Goal: Navigation & Orientation: Find specific page/section

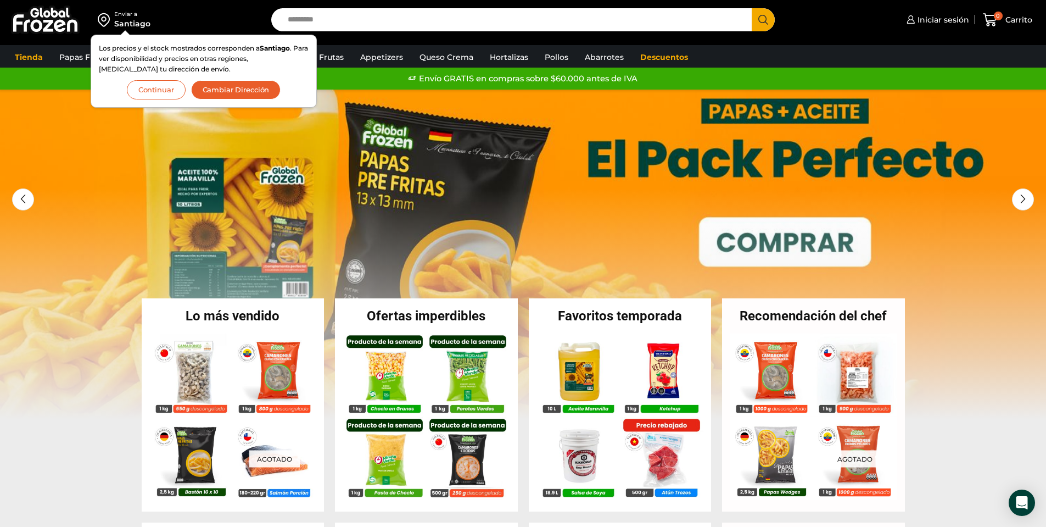
click at [264, 86] on button "Cambiar Dirección" at bounding box center [236, 89] width 90 height 19
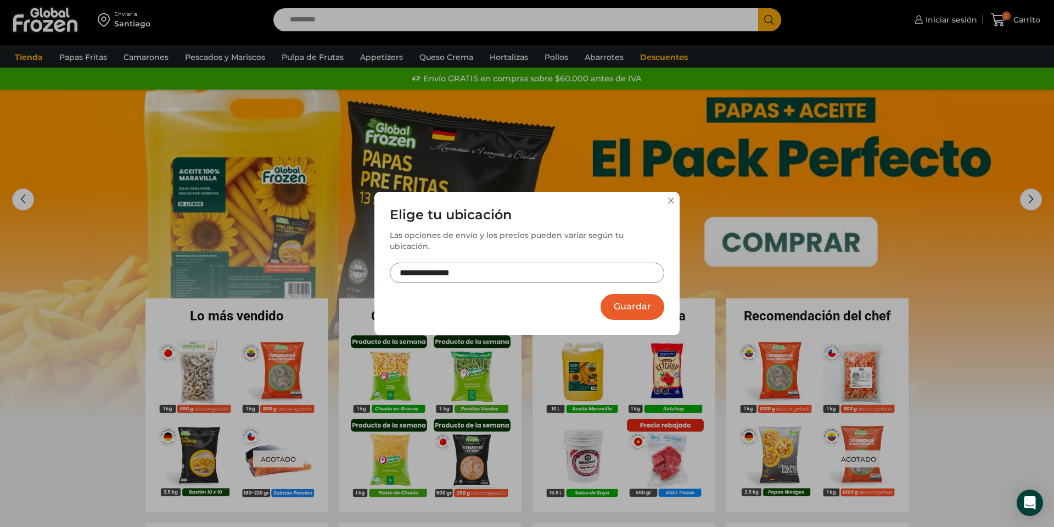
click at [525, 262] on input "**********" at bounding box center [527, 272] width 275 height 20
click at [676, 203] on div "**********" at bounding box center [527, 263] width 305 height 143
click at [670, 204] on button at bounding box center [671, 200] width 7 height 7
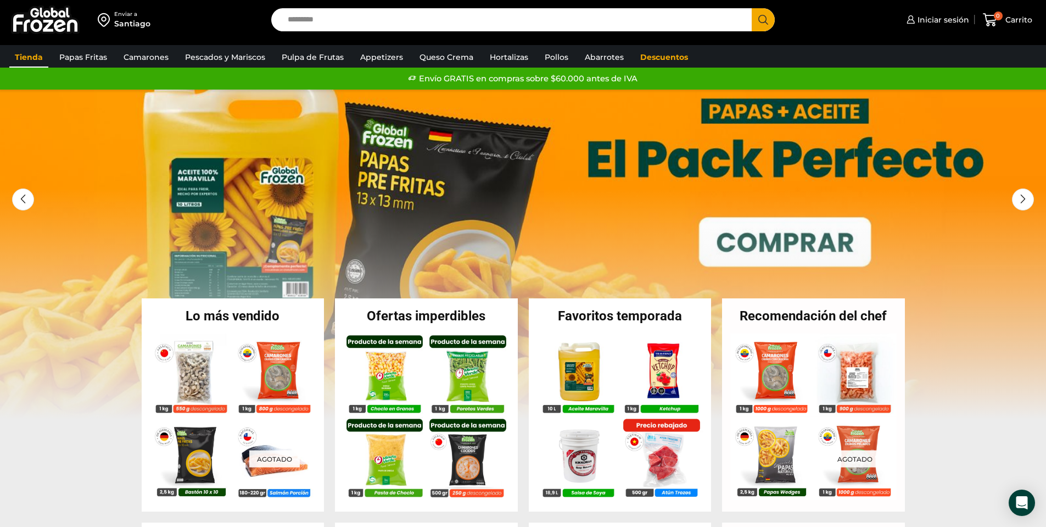
click at [32, 59] on link "Tienda" at bounding box center [28, 57] width 39 height 21
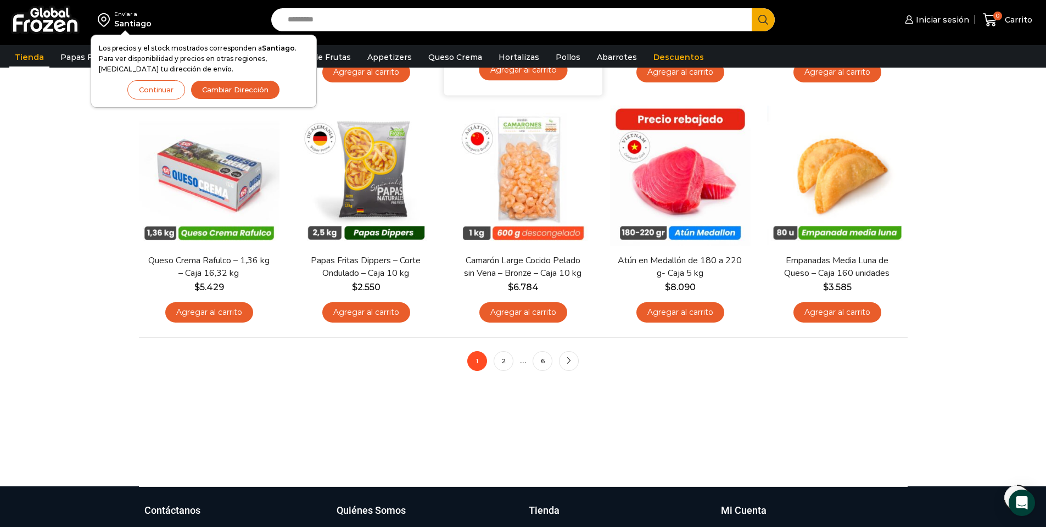
scroll to position [824, 0]
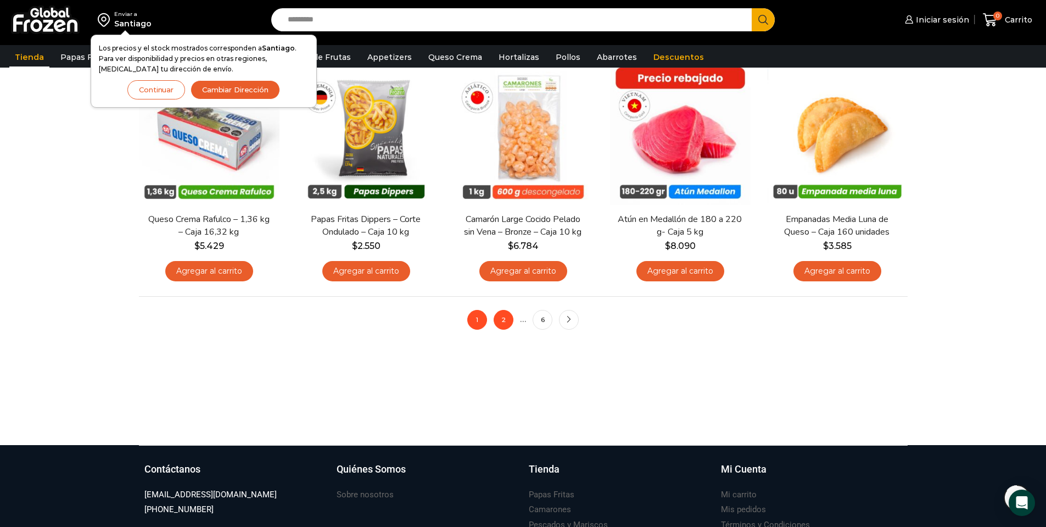
click at [501, 320] on link "2" at bounding box center [504, 320] width 20 height 20
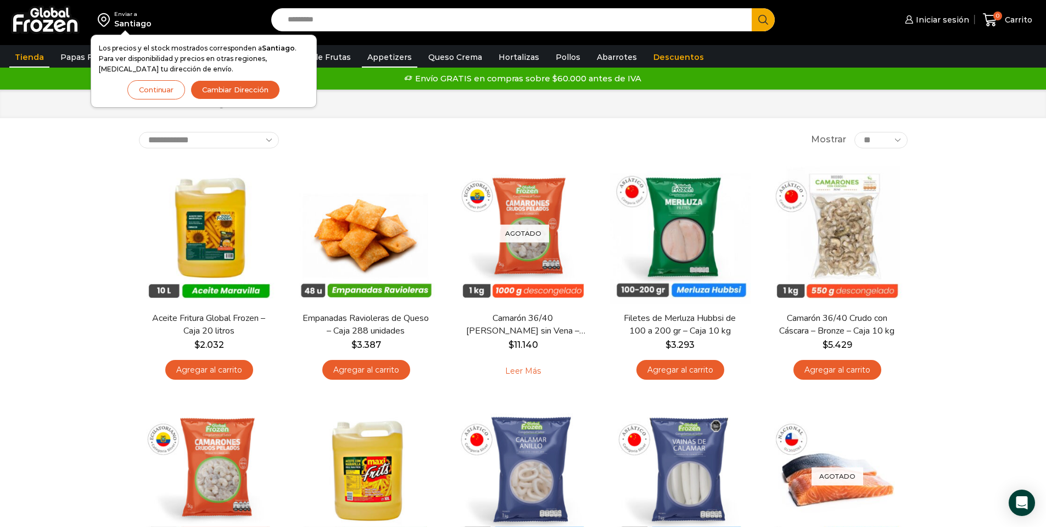
click at [381, 54] on link "Appetizers" at bounding box center [389, 57] width 55 height 21
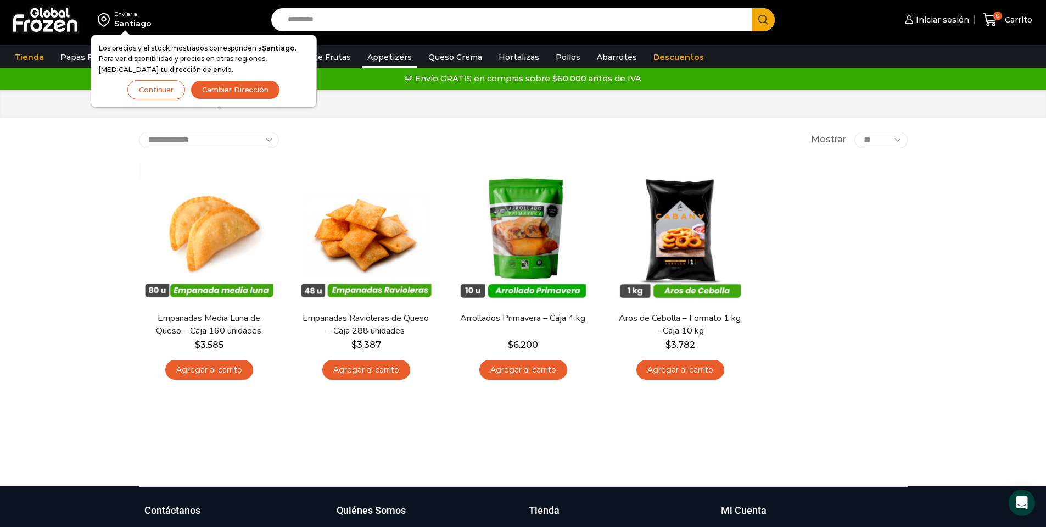
click at [163, 86] on button "Continuar" at bounding box center [156, 89] width 58 height 19
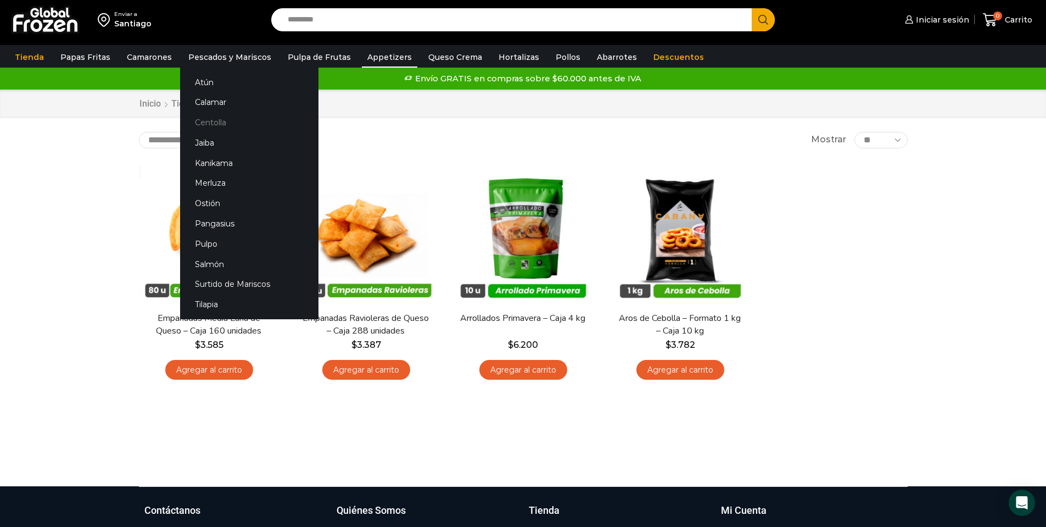
click at [214, 120] on link "Centolla" at bounding box center [249, 123] width 138 height 20
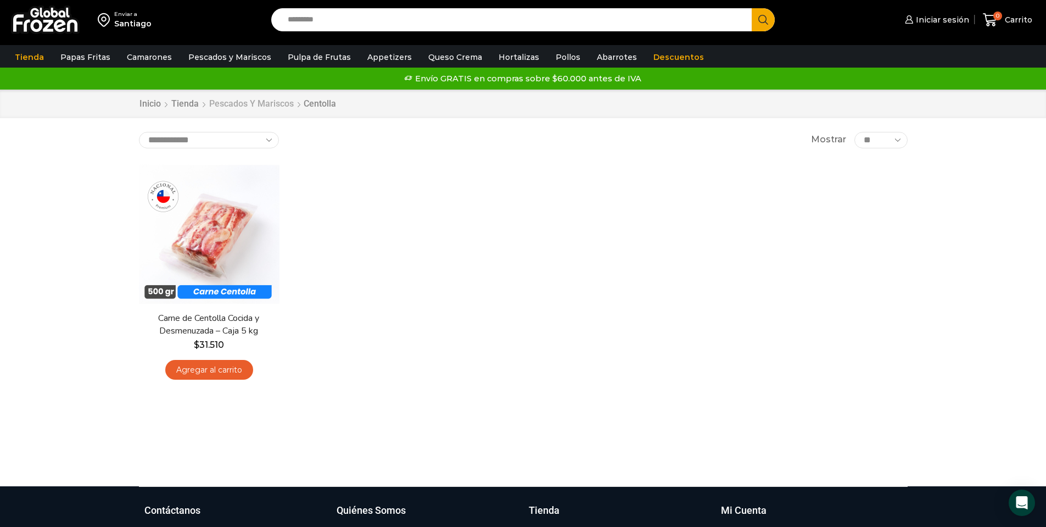
click at [277, 101] on link "Pescados y Mariscos" at bounding box center [252, 104] width 86 height 13
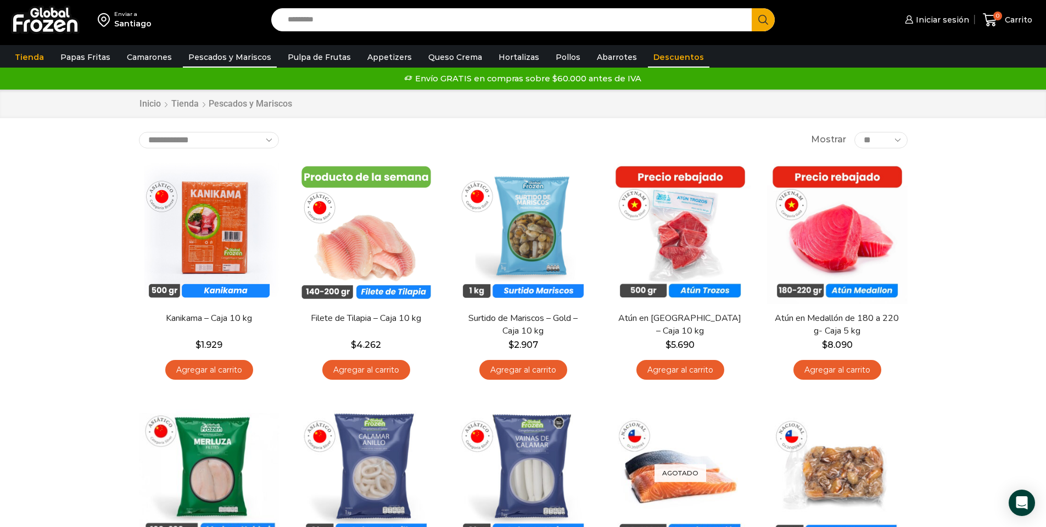
click at [672, 55] on link "Descuentos" at bounding box center [679, 57] width 62 height 21
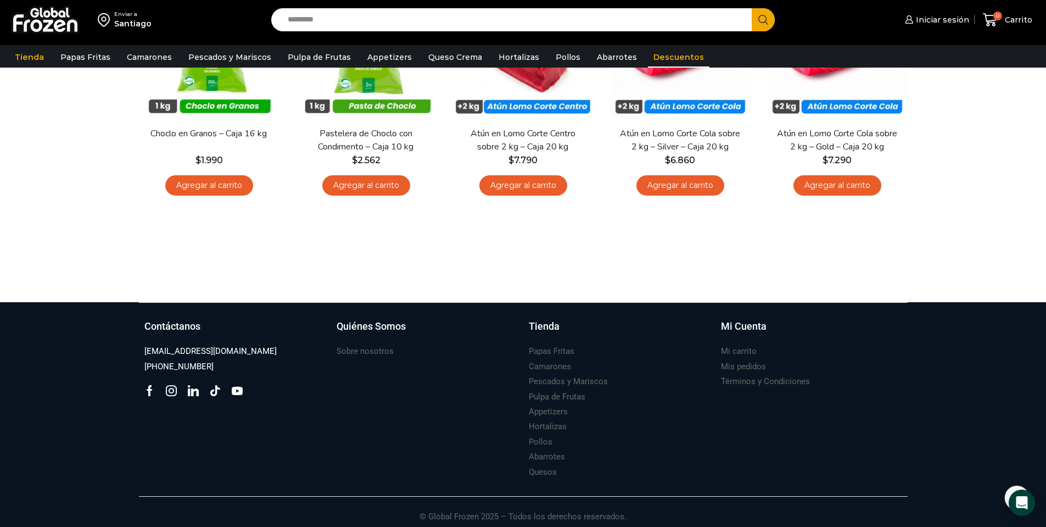
scroll to position [437, 0]
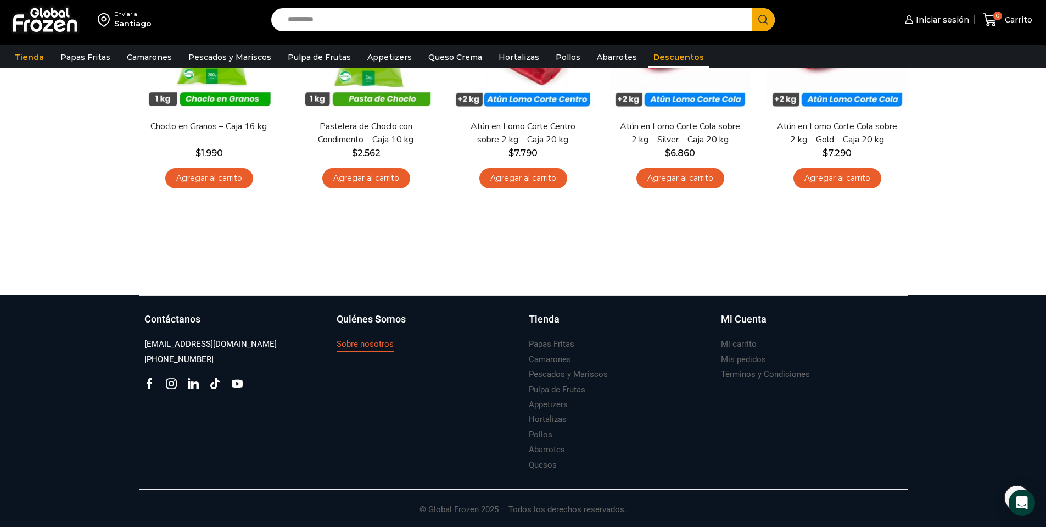
click at [355, 340] on h3 "Sobre nosotros" at bounding box center [365, 344] width 57 height 12
